Goal: Task Accomplishment & Management: Manage account settings

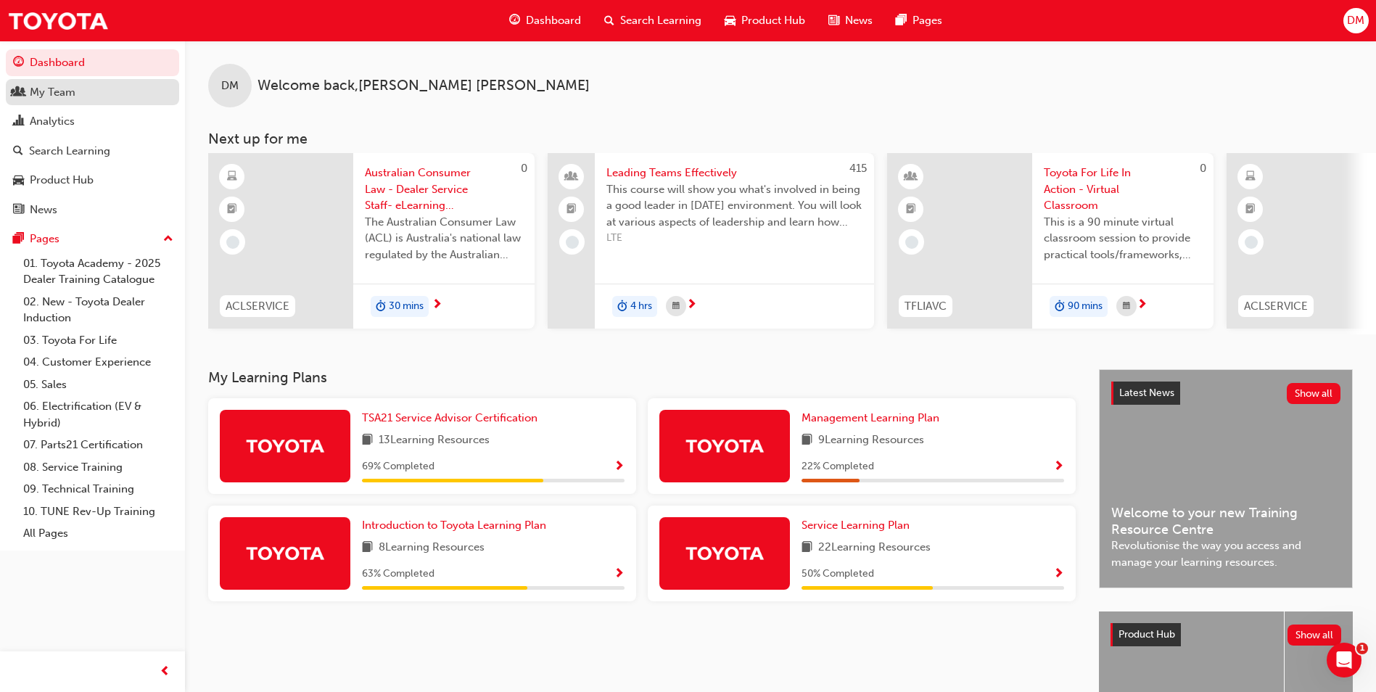
click at [81, 96] on div "My Team" at bounding box center [92, 92] width 159 height 18
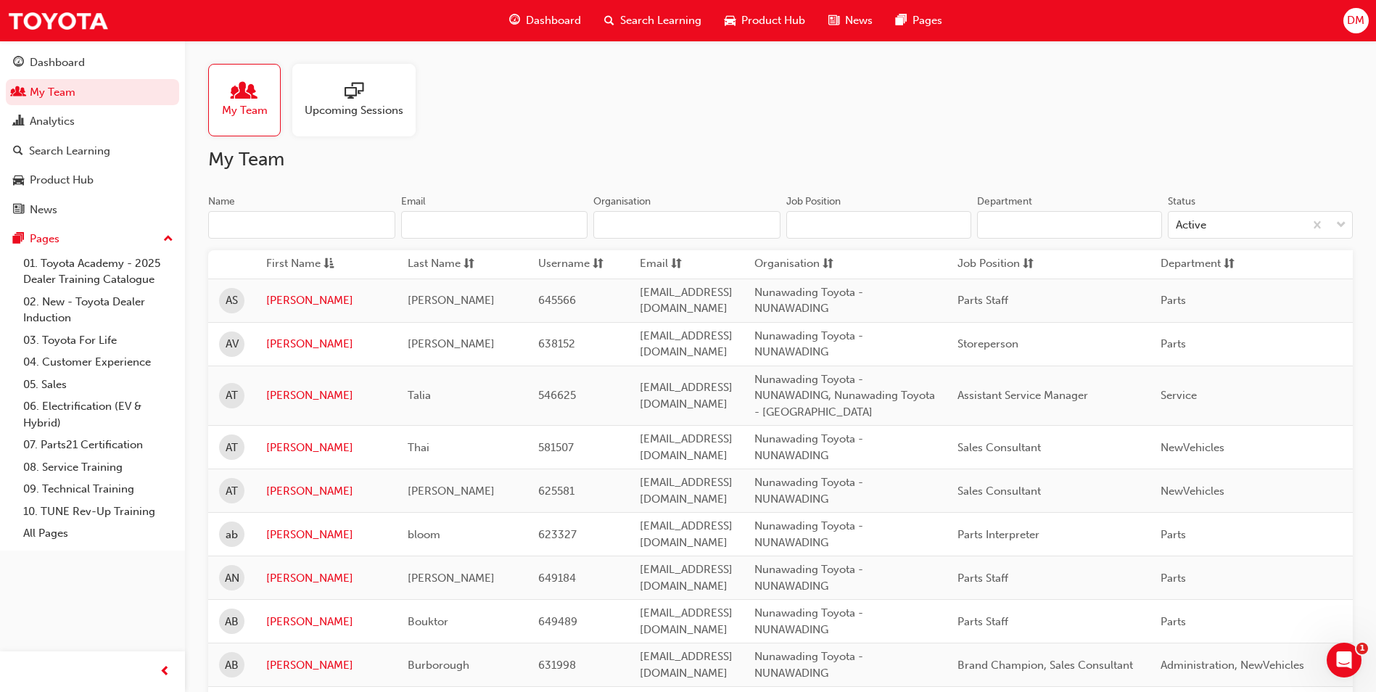
click at [355, 102] on span "sessionType_ONLINE_URL-icon" at bounding box center [354, 92] width 19 height 20
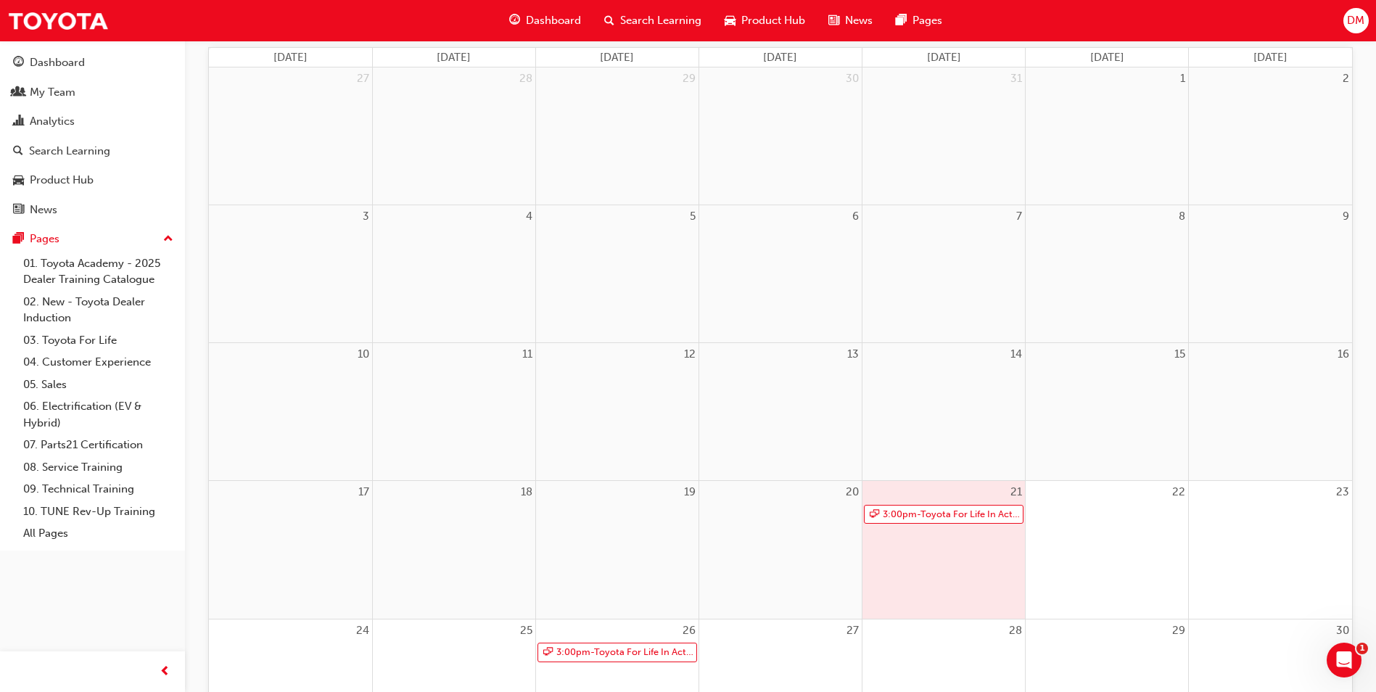
scroll to position [322, 0]
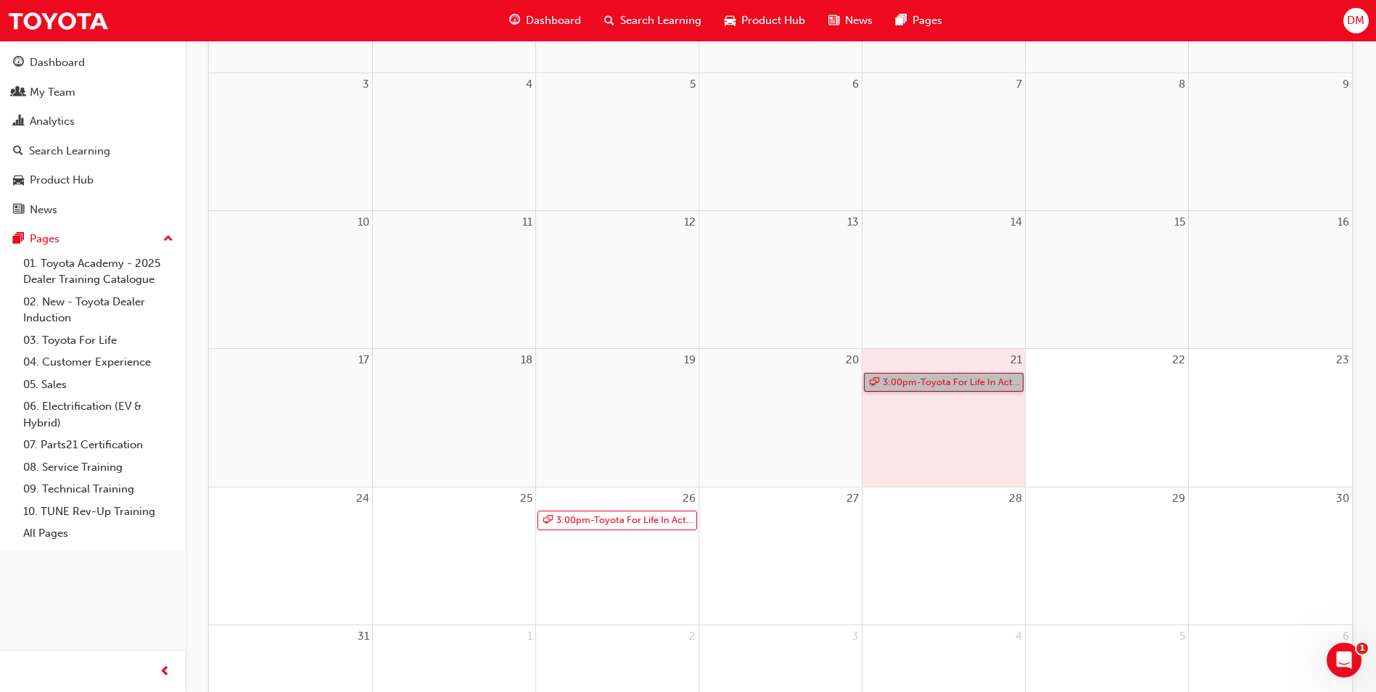
click at [926, 384] on link "3:00pm - Toyota For Life In Action - Virtual Classroom" at bounding box center [944, 383] width 160 height 20
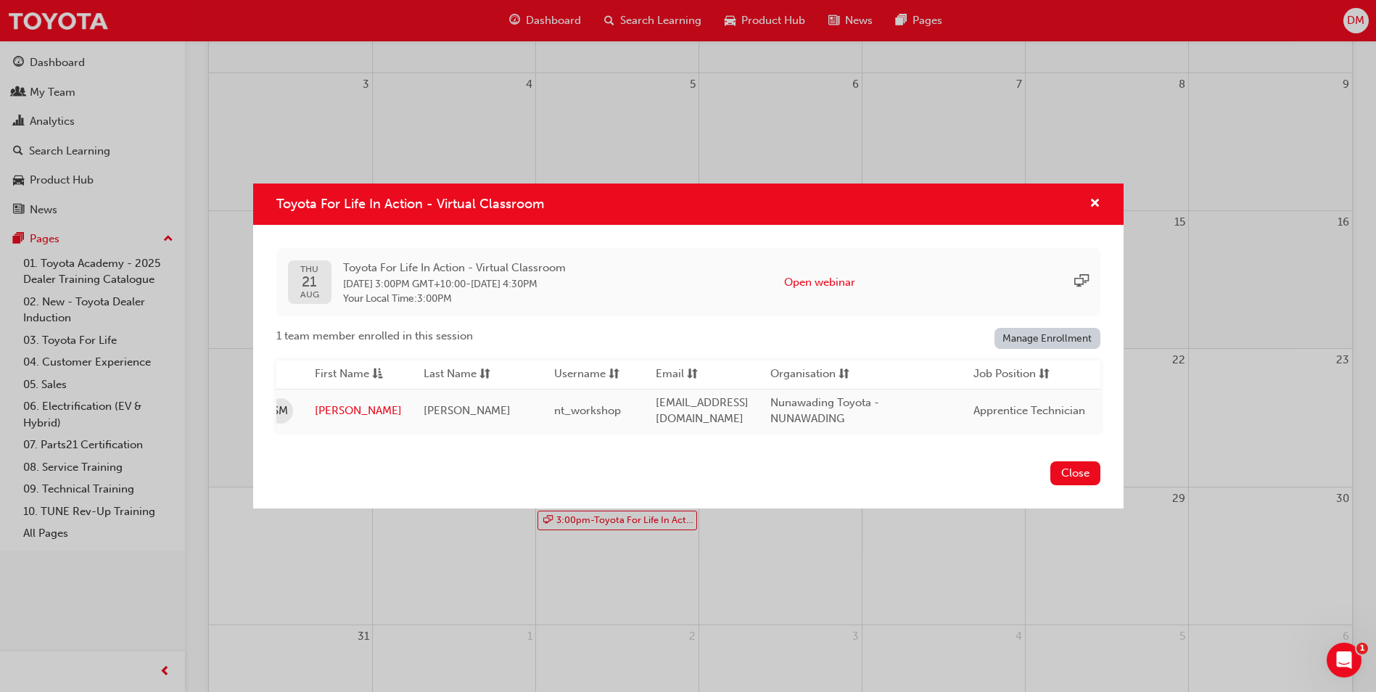
scroll to position [0, 0]
click at [1080, 477] on button "Close" at bounding box center [1076, 473] width 50 height 24
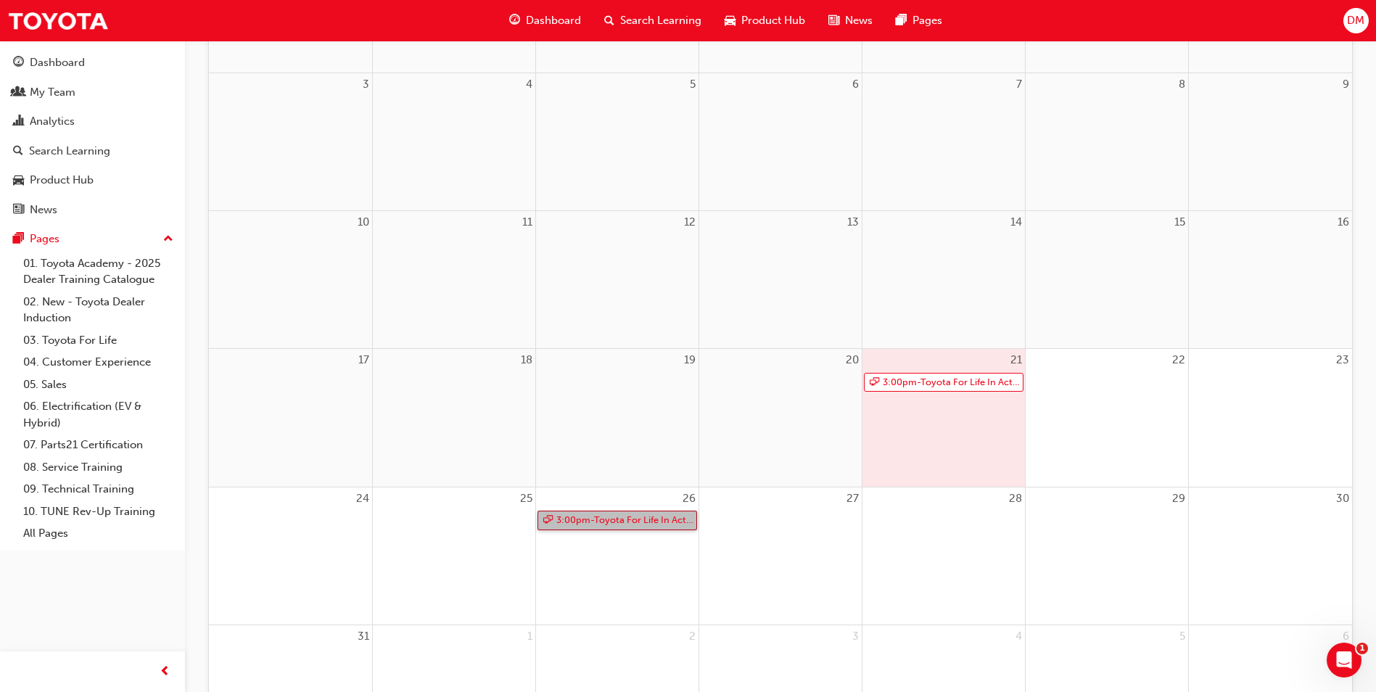
click at [661, 519] on link "3:00pm - Toyota For Life In Action - Virtual Classroom" at bounding box center [618, 521] width 160 height 20
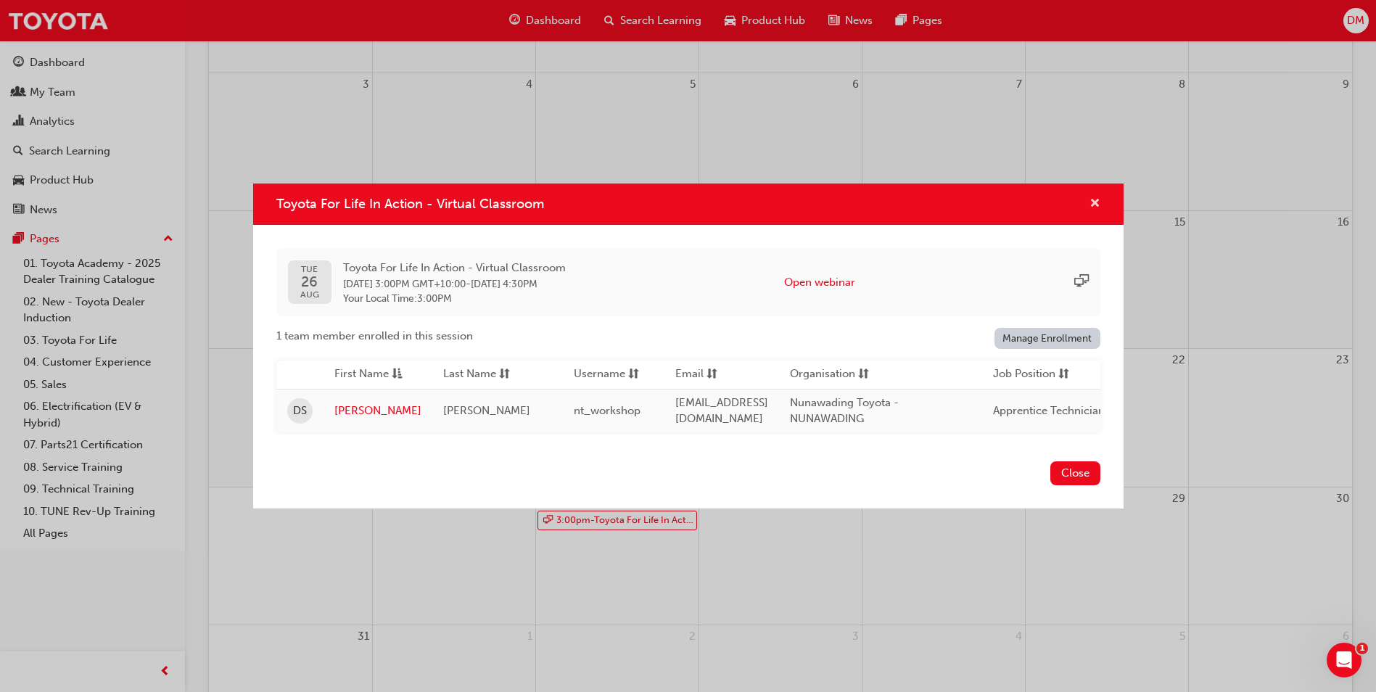
click at [1097, 201] on span "cross-icon" at bounding box center [1095, 204] width 11 height 13
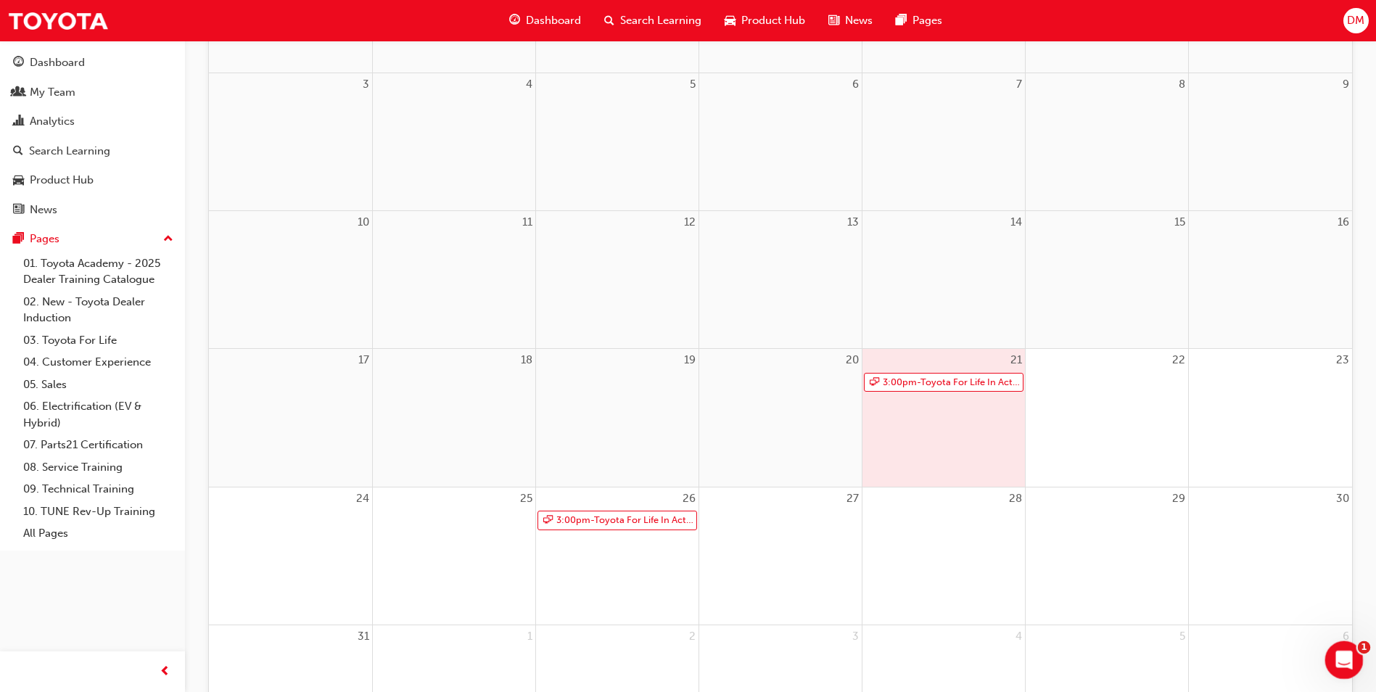
click at [1344, 656] on icon "Open Intercom Messenger" at bounding box center [1343, 658] width 24 height 24
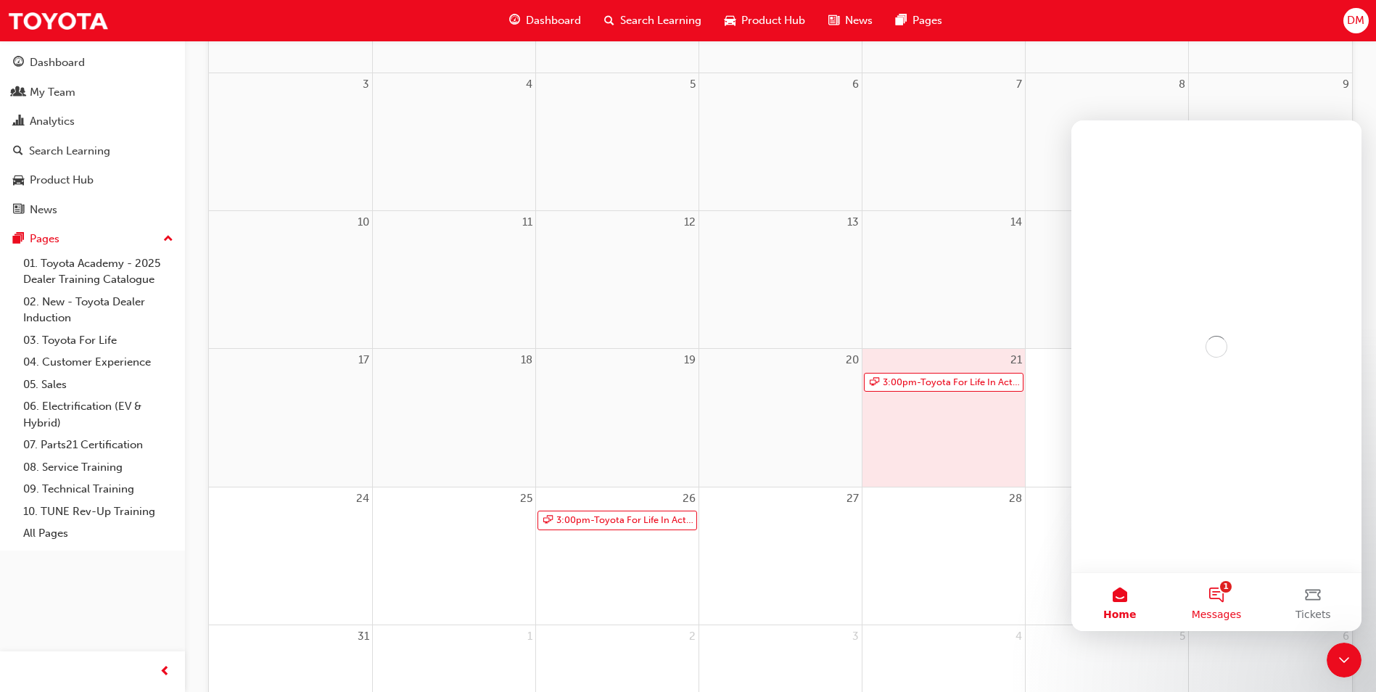
click at [1211, 591] on button "1 Messages" at bounding box center [1216, 602] width 96 height 58
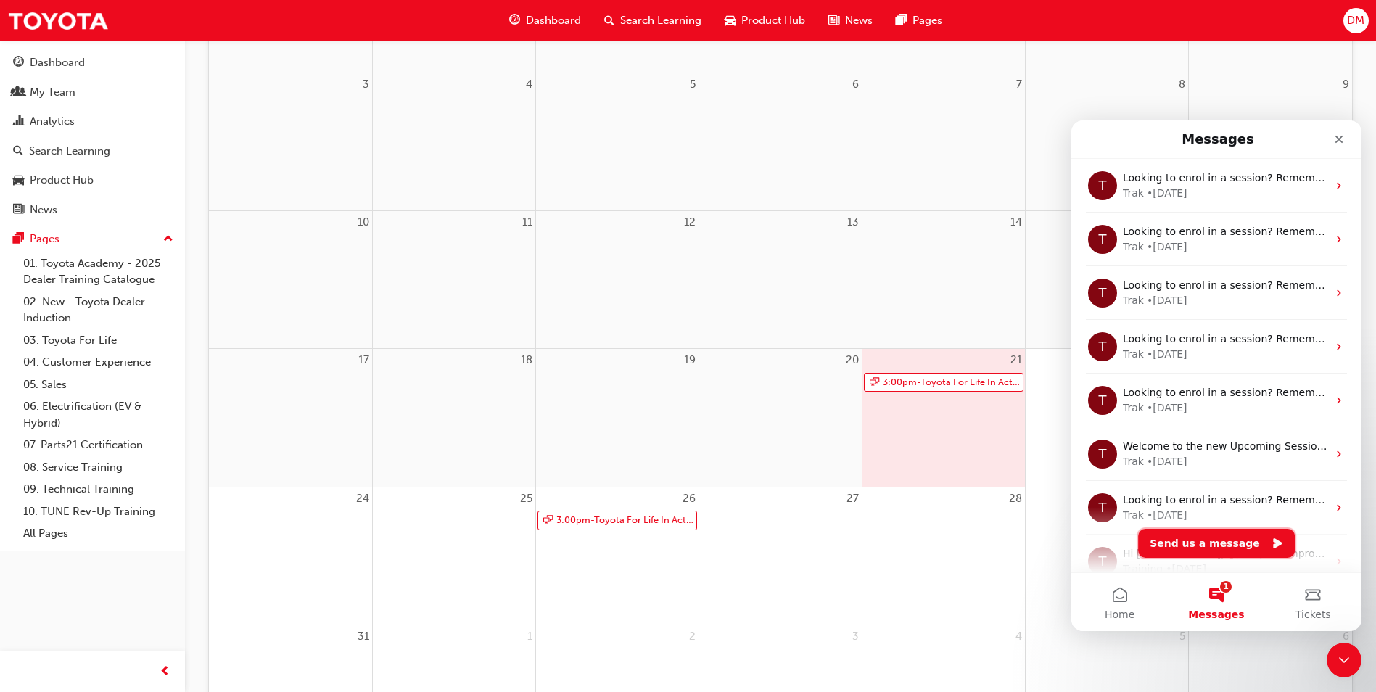
click at [1219, 545] on button "Send us a message" at bounding box center [1216, 543] width 157 height 29
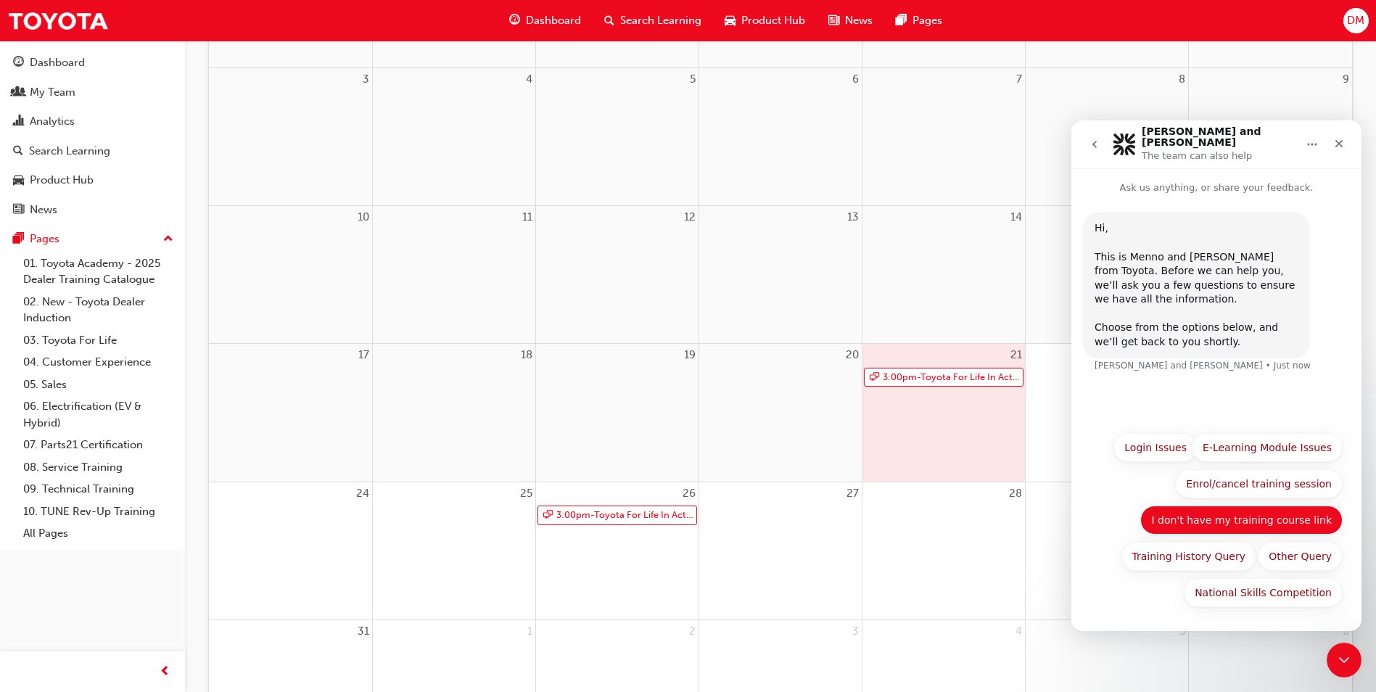
scroll to position [326, 0]
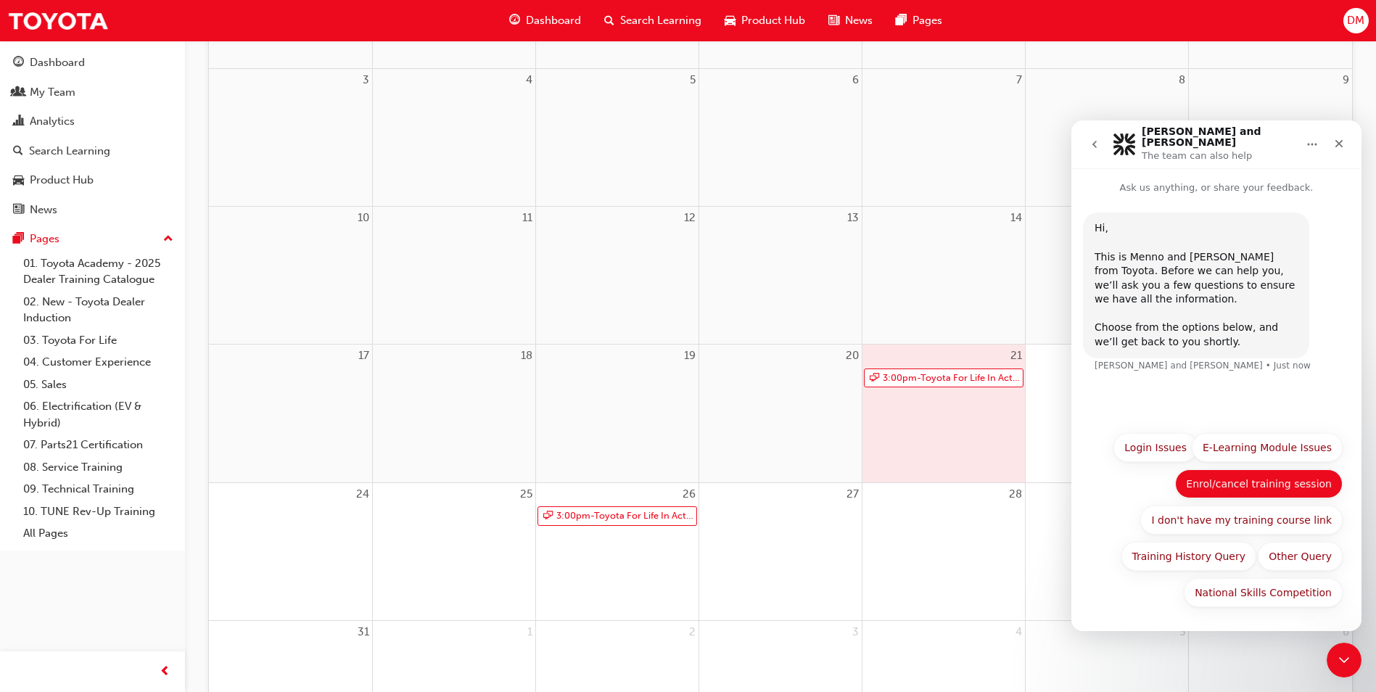
click at [1298, 485] on button "Enrol/cancel training session" at bounding box center [1259, 483] width 168 height 29
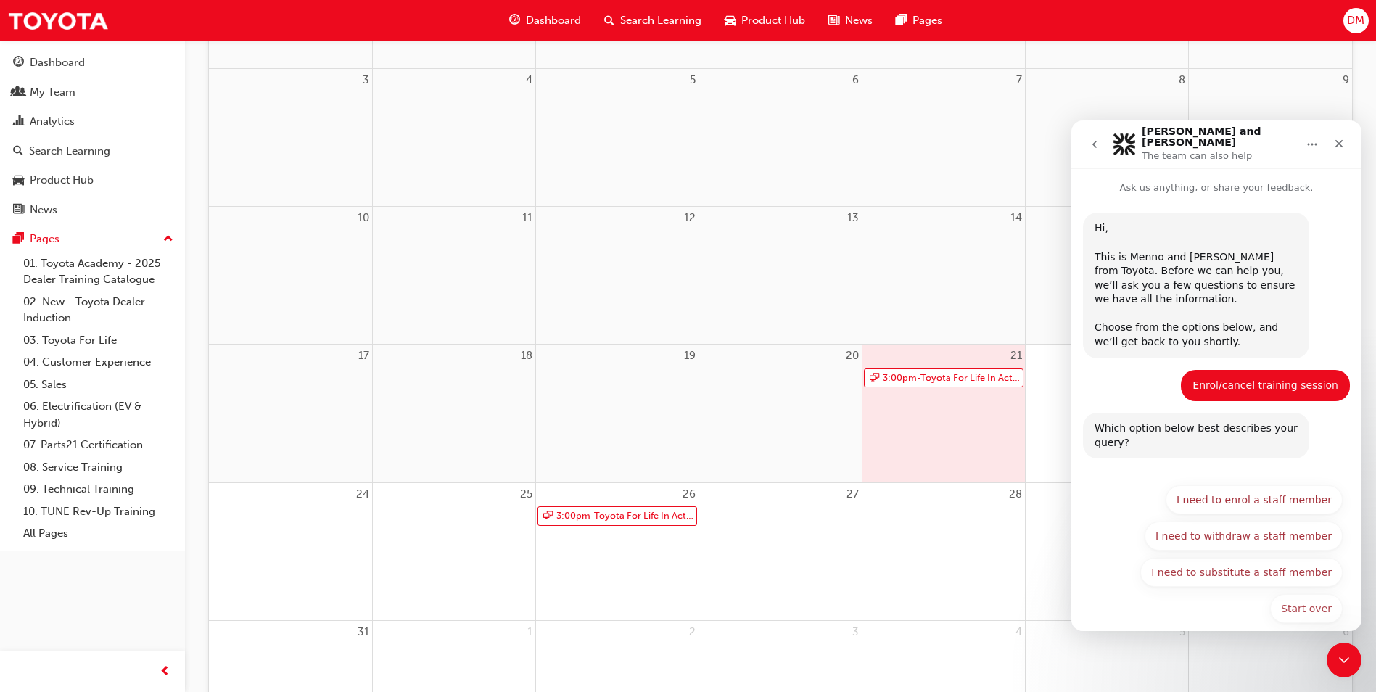
scroll to position [7, 0]
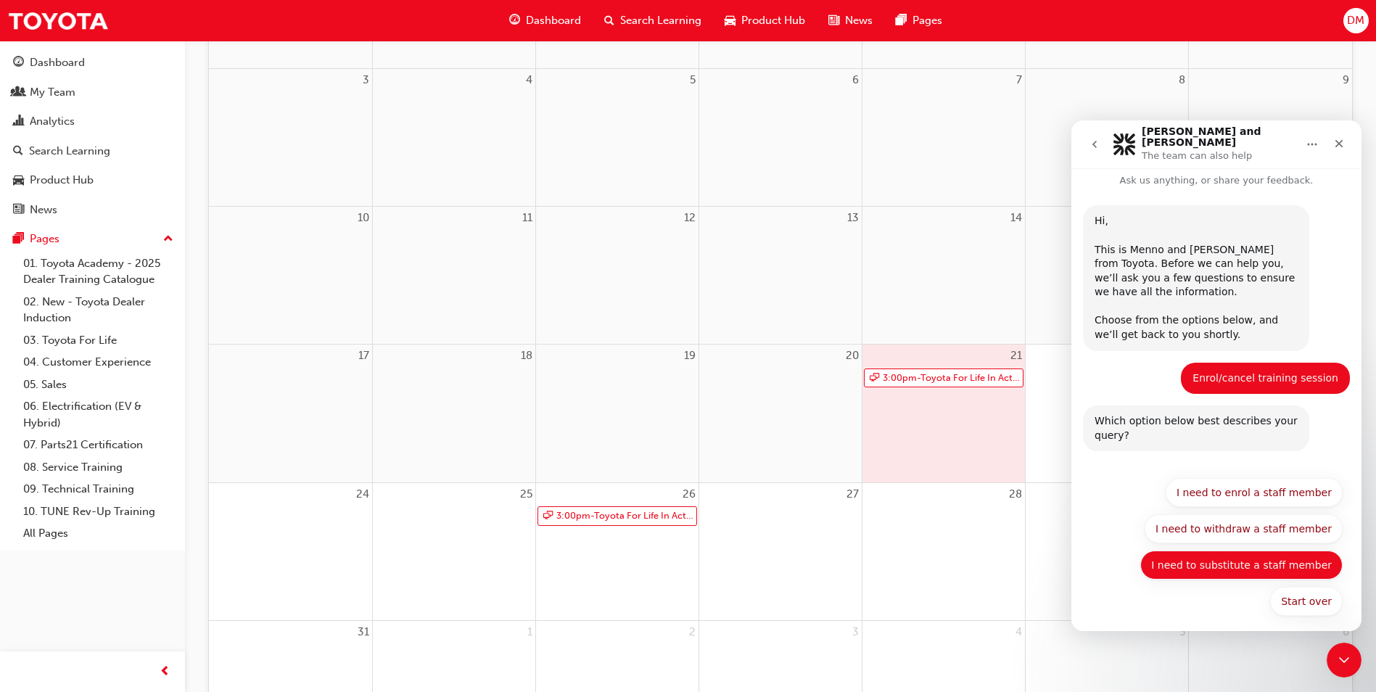
click at [1251, 552] on button "I need to substitute a staff member" at bounding box center [1242, 565] width 202 height 29
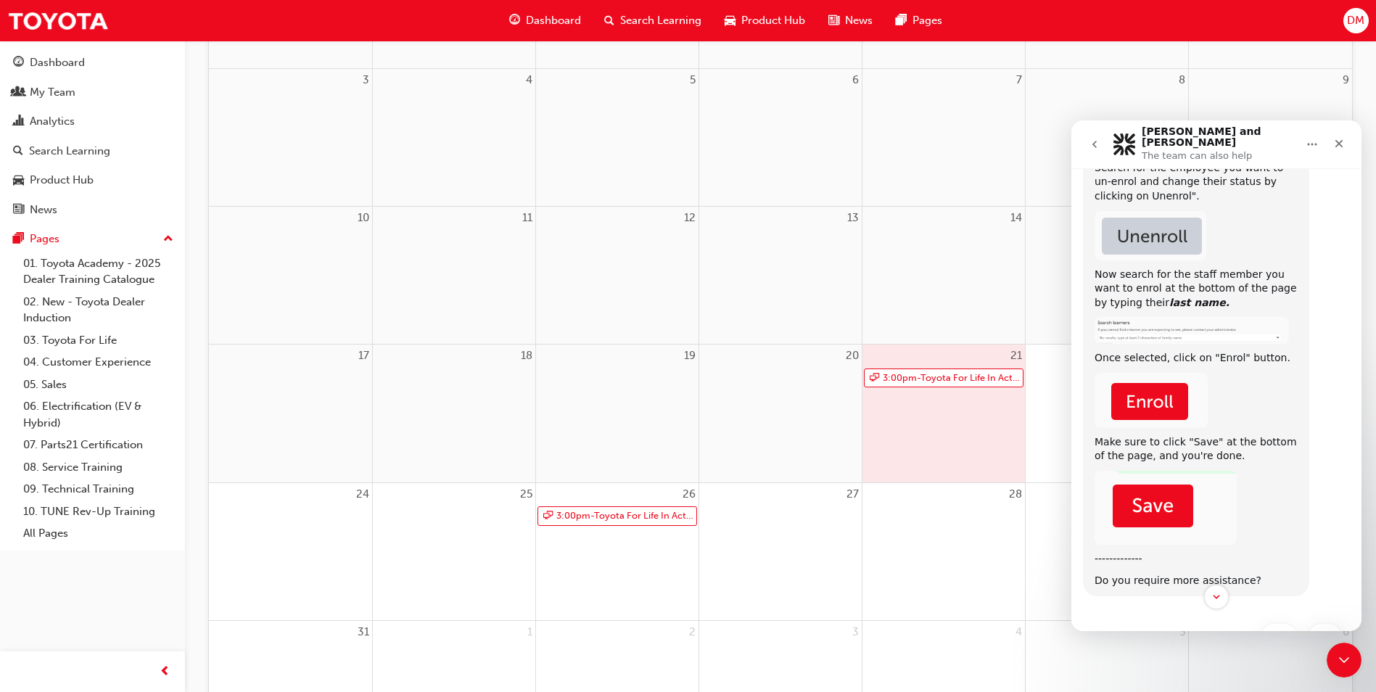
scroll to position [469, 0]
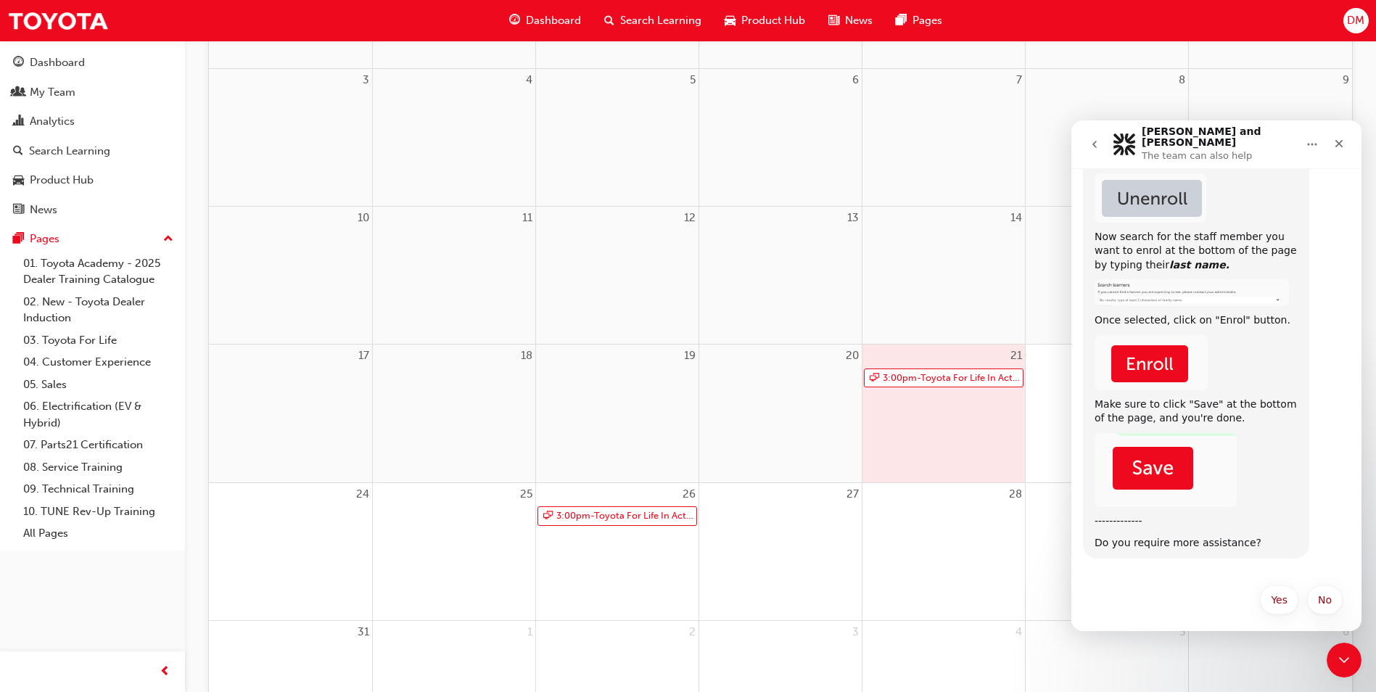
drag, startPoint x: 973, startPoint y: 593, endPoint x: 973, endPoint y: 506, distance: 87.1
click at [973, 587] on div "28" at bounding box center [944, 551] width 163 height 137
click at [977, 377] on link "3:00pm - Toyota For Life In Action - Virtual Classroom" at bounding box center [944, 379] width 160 height 20
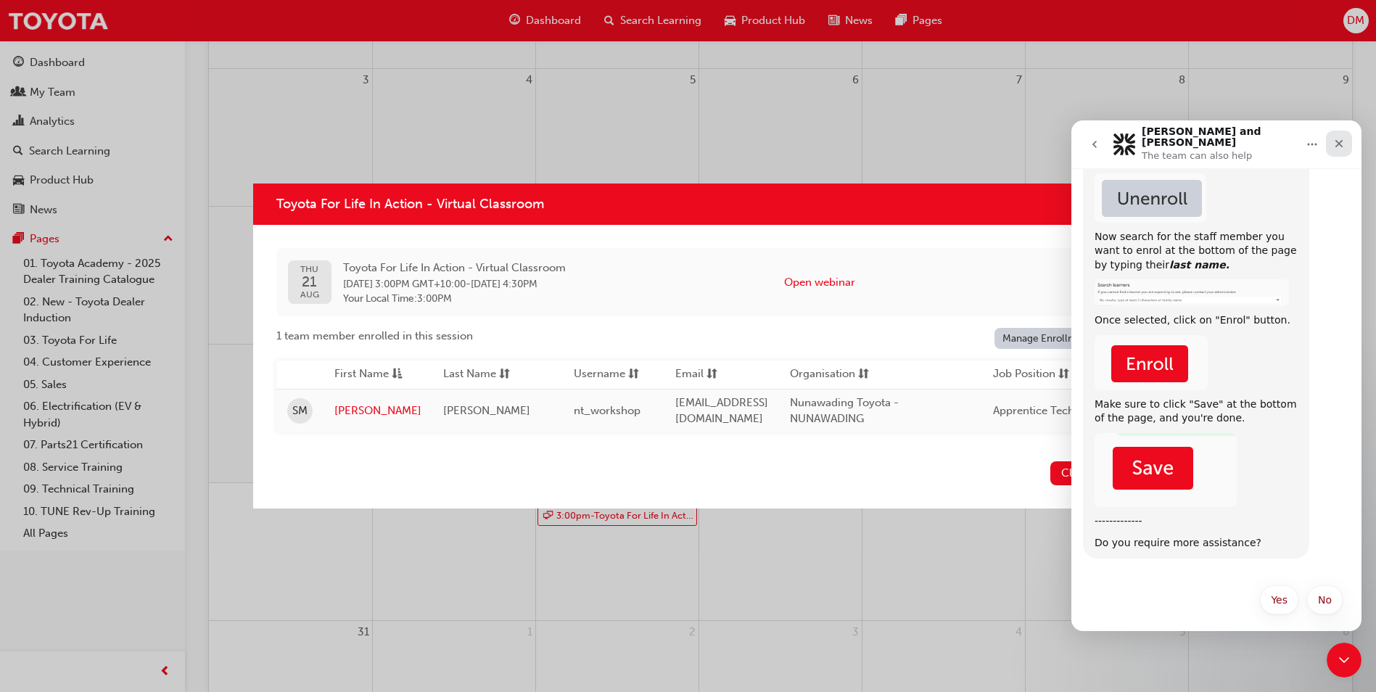
click at [1329, 141] on div "Close" at bounding box center [1339, 144] width 26 height 26
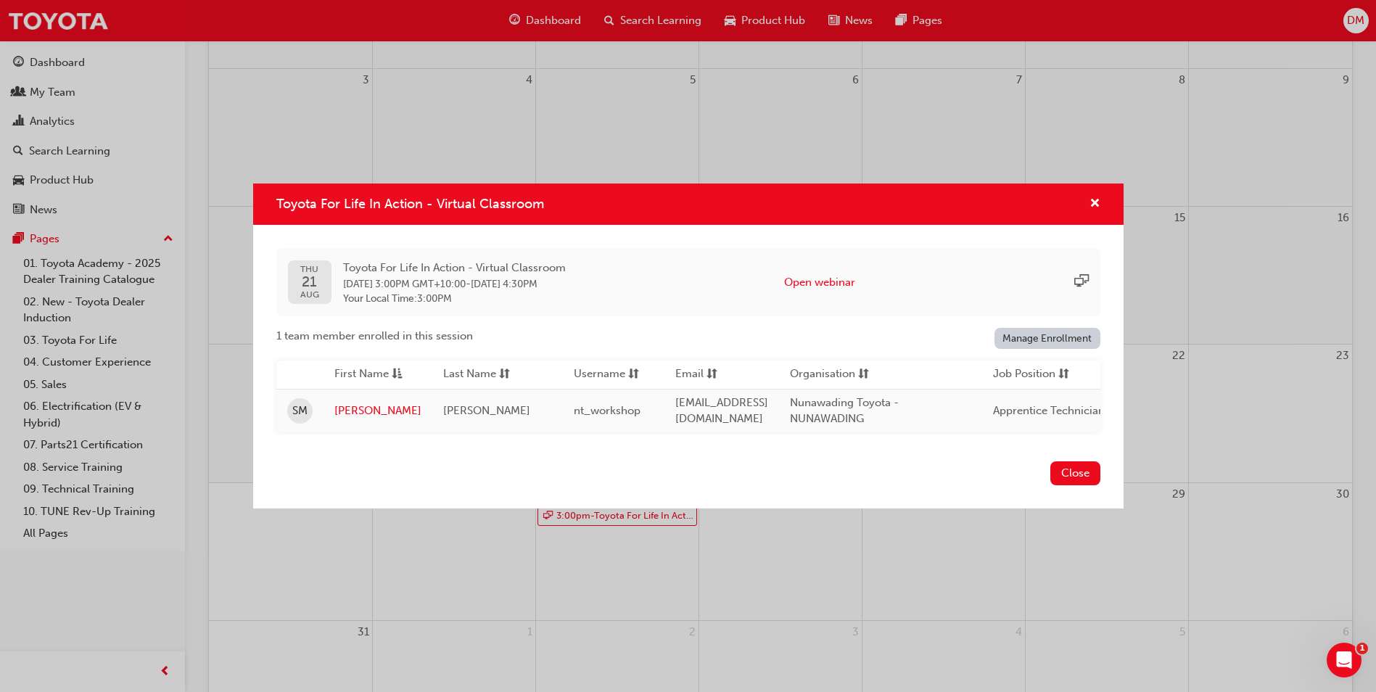
click at [1025, 329] on link "Manage Enrollment" at bounding box center [1048, 338] width 106 height 21
